Goal: Task Accomplishment & Management: Use online tool/utility

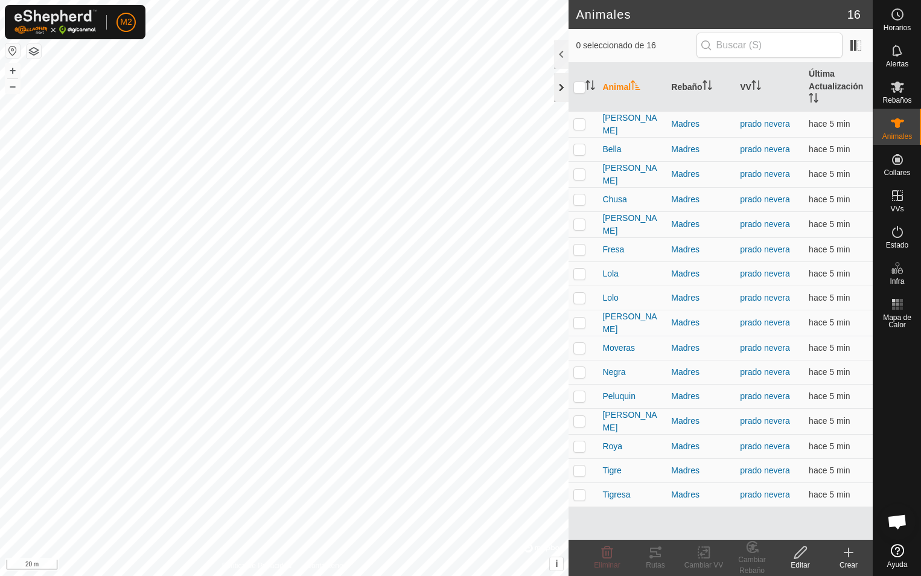
click at [558, 93] on div at bounding box center [561, 87] width 14 height 29
checkbox input "true"
click at [656, 551] on icon at bounding box center [655, 553] width 11 height 10
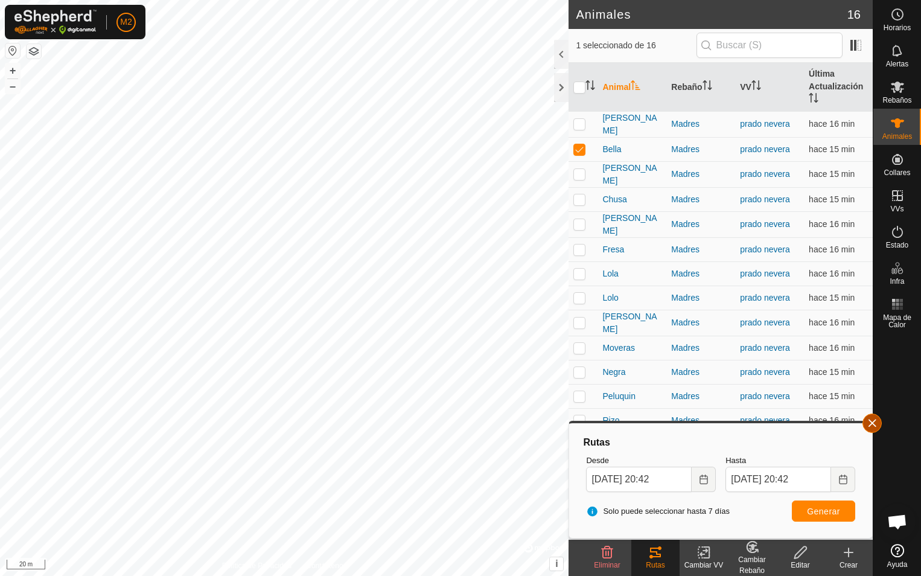
click at [872, 418] on button "button" at bounding box center [872, 423] width 19 height 19
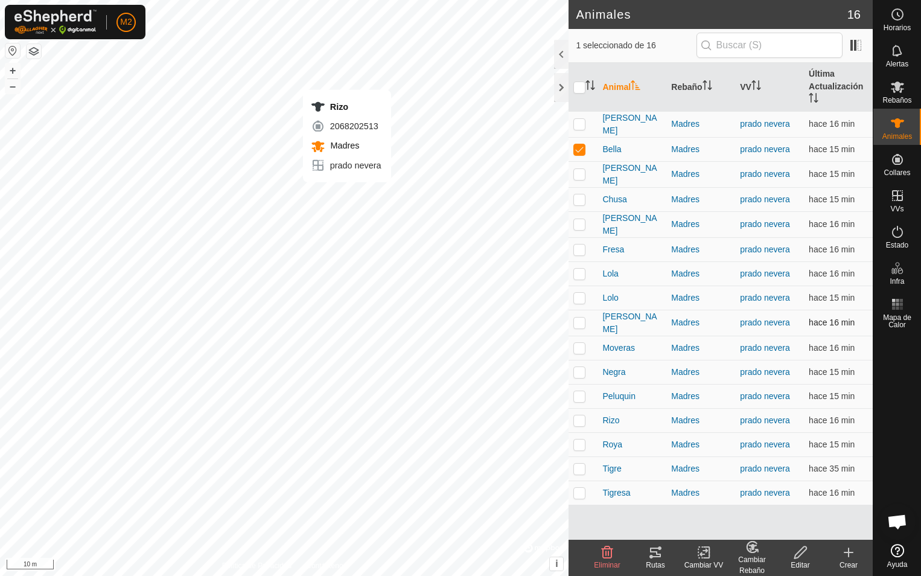
click at [347, 194] on div "Rizo 2068202513 Madres prado nevera + – ⇧ i © Mapbox , © OpenStreetMap , Improv…" at bounding box center [284, 288] width 569 height 576
checkbox input "true"
click at [313, 179] on div "Lola 0782147287 Madres prado nevera + – ⇧ i © Mapbox , © OpenStreetMap , Improv…" at bounding box center [284, 288] width 569 height 576
checkbox input "true"
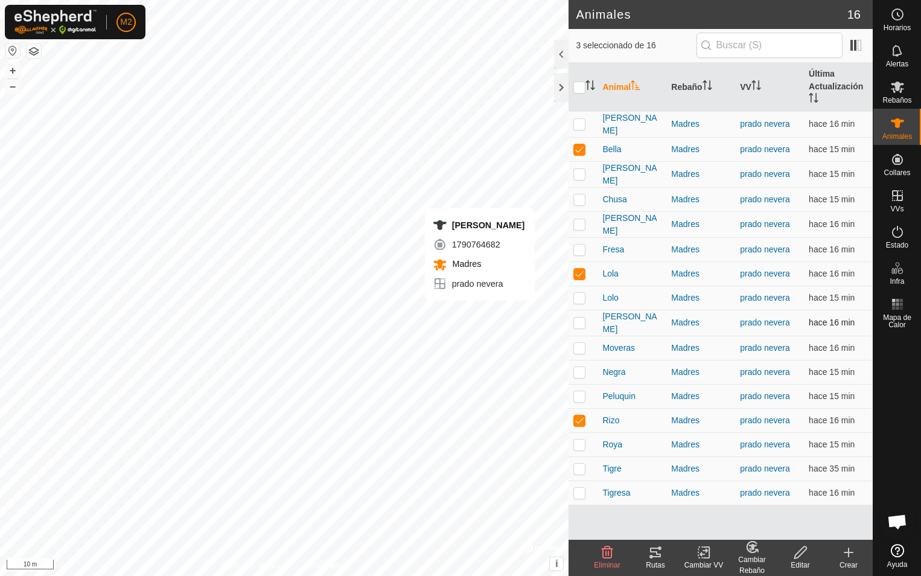
click at [480, 313] on div "Carla 1790764682 Madres prado nevera + – ⇧ i © Mapbox , © OpenStreetMap , Impro…" at bounding box center [284, 288] width 569 height 576
checkbox input "true"
click at [460, 263] on div "Dora 3841936620 Madres prado nevera + – ⇧ i © Mapbox , © OpenStreetMap , Improv…" at bounding box center [284, 288] width 569 height 576
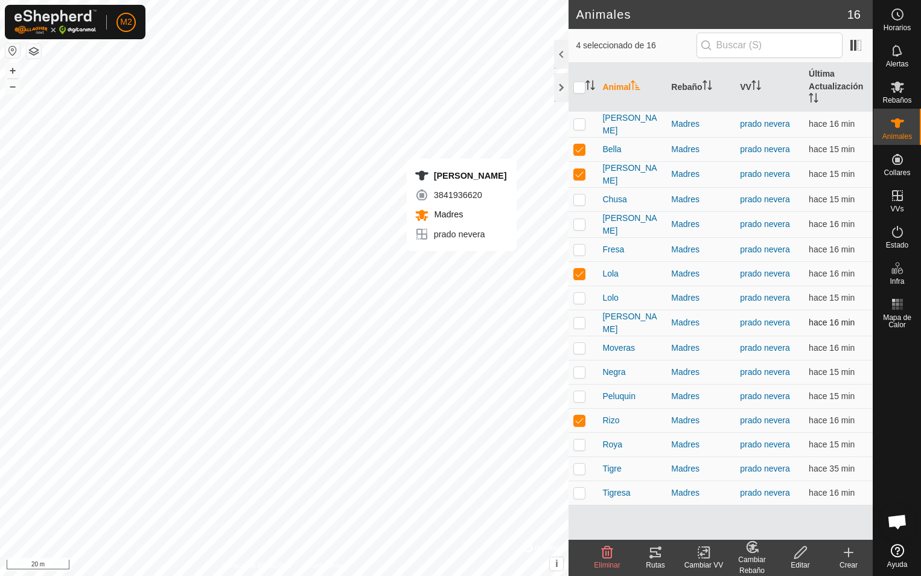
checkbox input "true"
click at [469, 267] on div "Fresa 1613913867 Madres prado nevera + – ⇧ i © Mapbox , © OpenStreetMap , Impro…" at bounding box center [284, 288] width 569 height 576
checkbox input "true"
click at [477, 264] on div "Mora 1405873467 Madres prado nevera + – ⇧ i © Mapbox , © OpenStreetMap , Improv…" at bounding box center [284, 288] width 569 height 576
checkbox input "true"
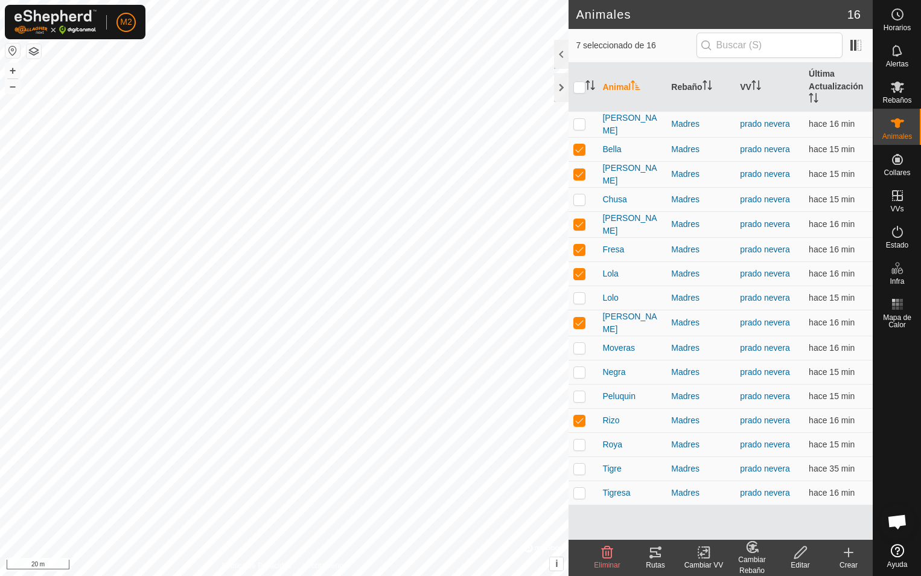
click at [657, 552] on icon at bounding box center [655, 553] width 11 height 10
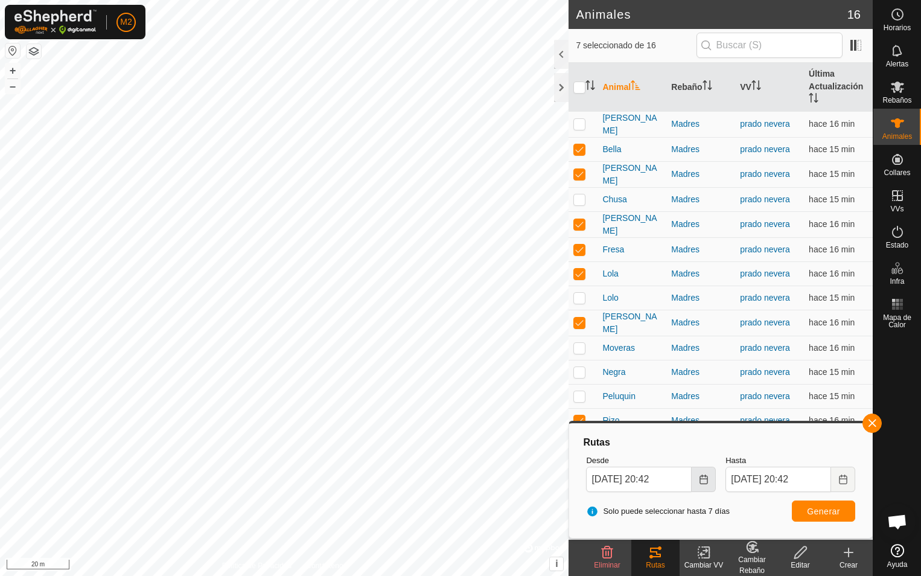
click at [703, 484] on button "Choose Date" at bounding box center [704, 479] width 24 height 25
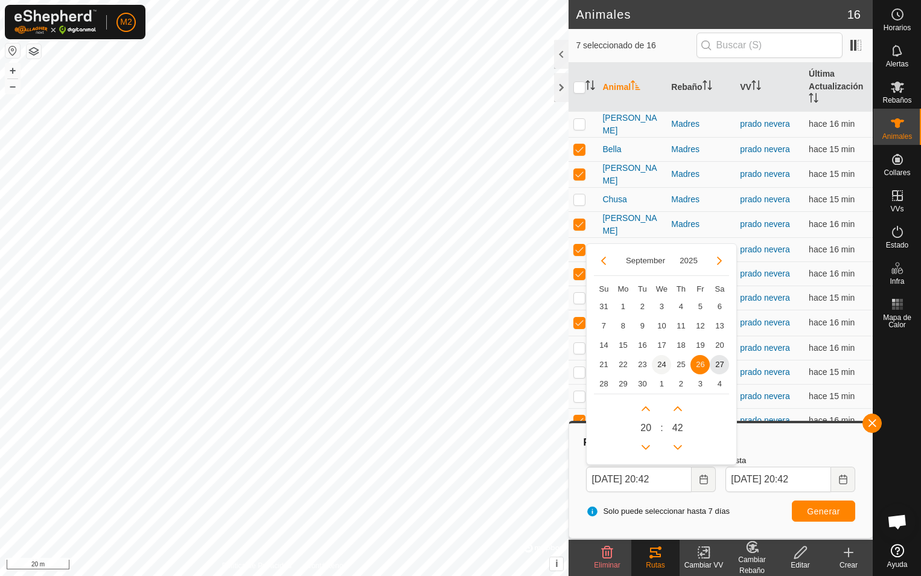
click at [665, 365] on span "24" at bounding box center [661, 364] width 19 height 19
type input "24 Sep, 2025 20:42"
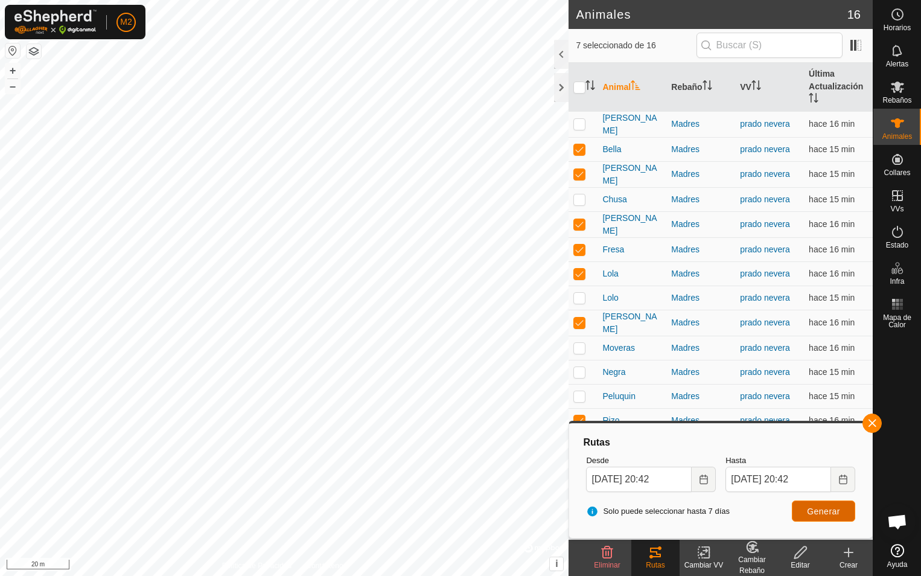
click at [810, 510] on span "Generar" at bounding box center [823, 512] width 33 height 10
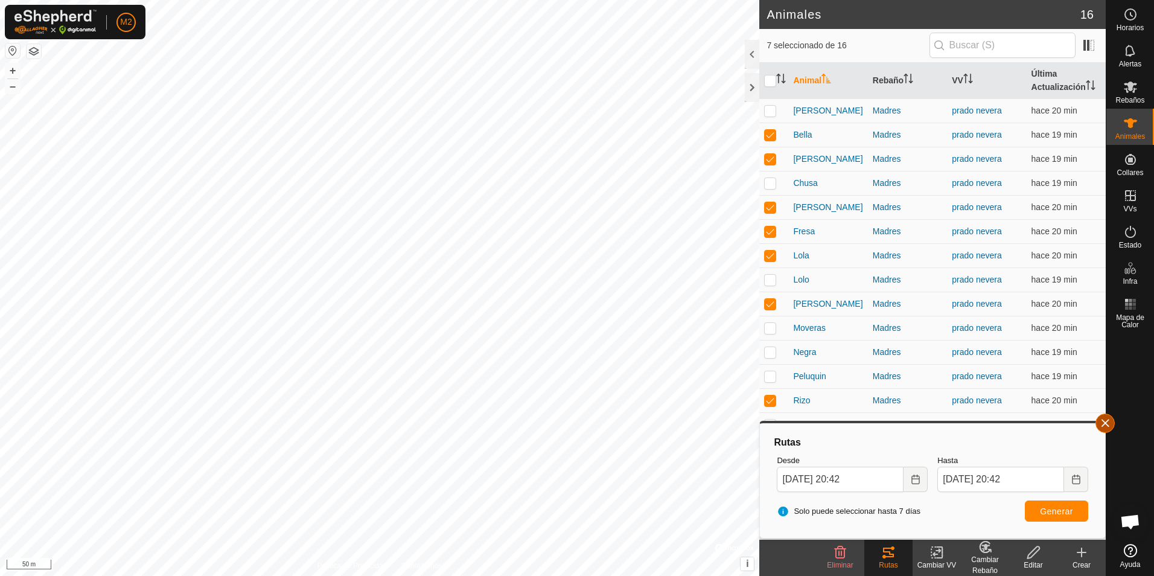
click at [921, 422] on button "button" at bounding box center [1105, 423] width 19 height 19
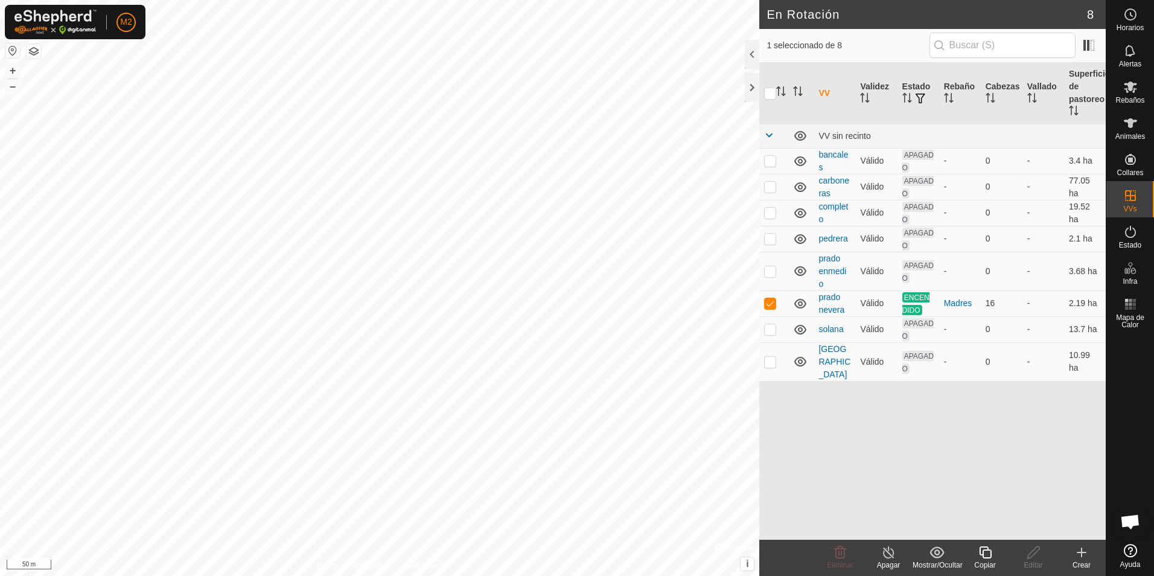
click at [890, 555] on line at bounding box center [889, 553] width 10 height 10
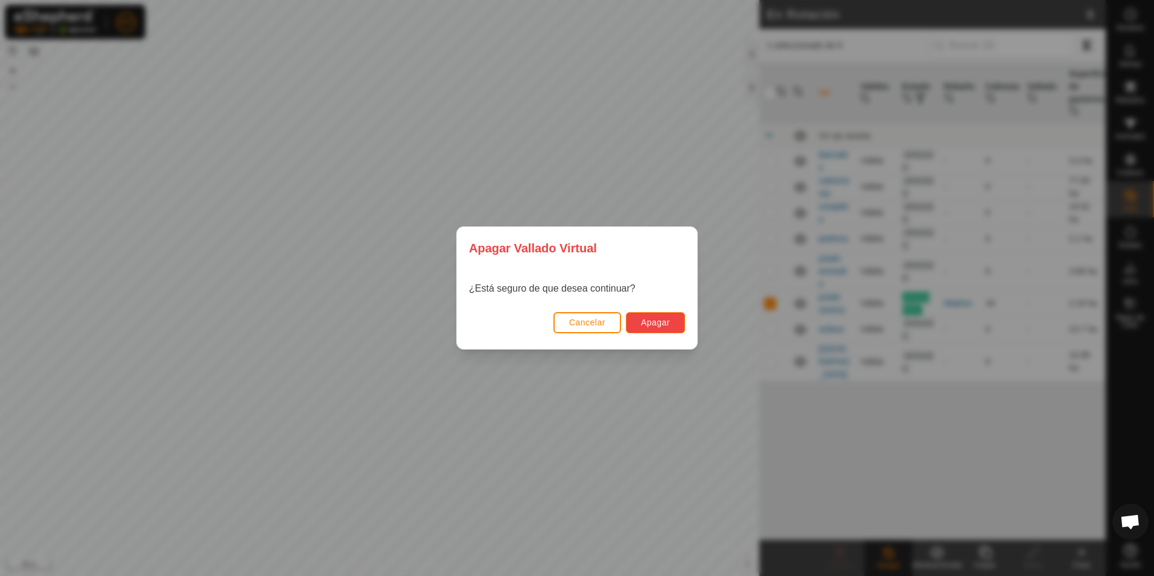
click at [665, 323] on span "Apagar" at bounding box center [655, 323] width 29 height 10
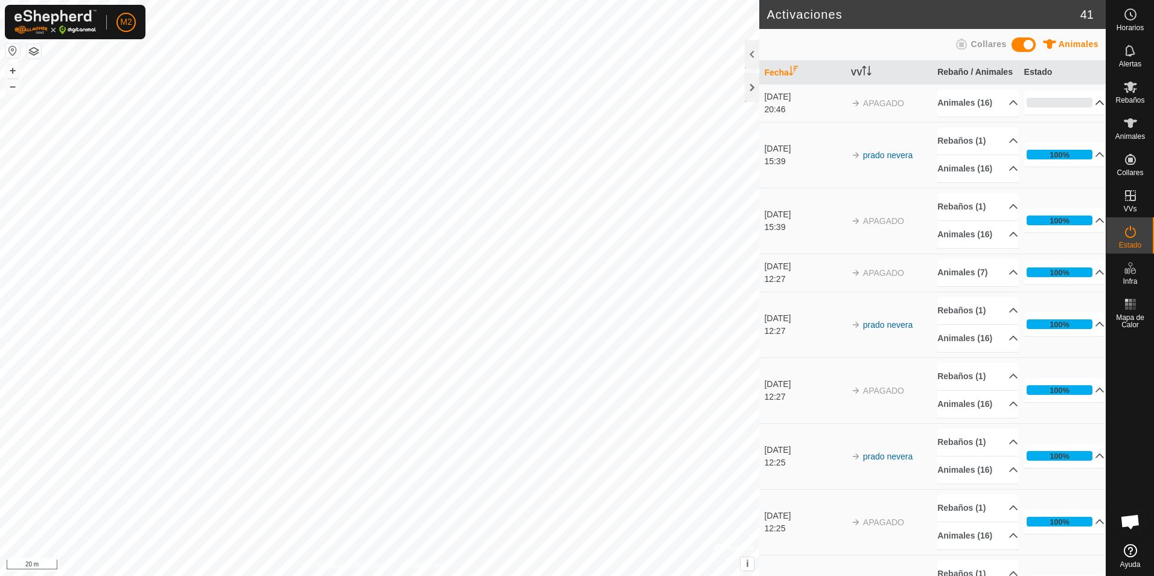
click at [1086, 101] on p-accordion-header "0%" at bounding box center [1065, 103] width 81 height 24
